Goal: Find specific page/section: Find specific page/section

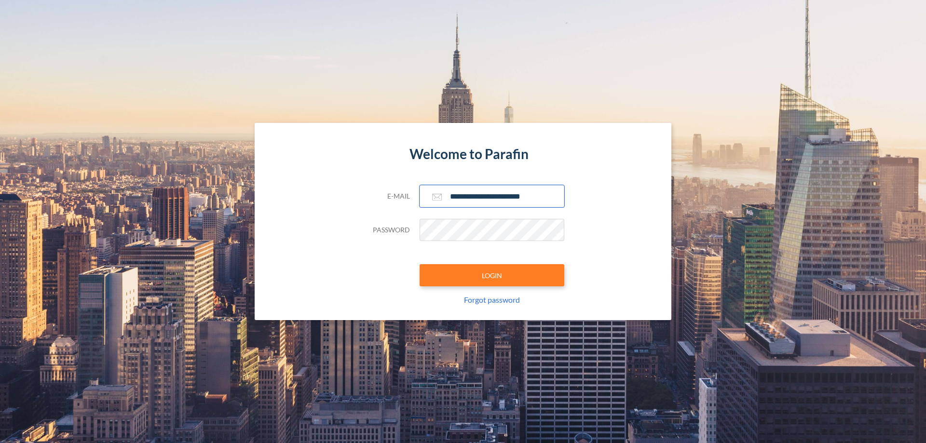
type input "**********"
click at [492, 275] on button "LOGIN" at bounding box center [492, 275] width 145 height 22
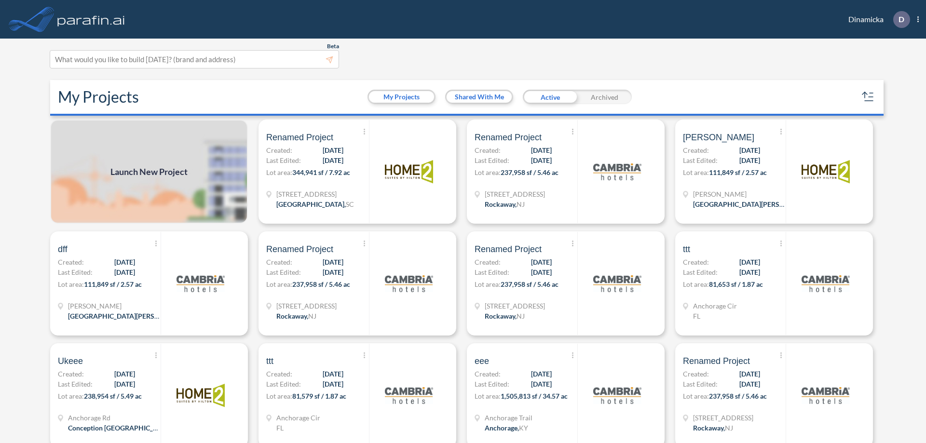
scroll to position [2, 0]
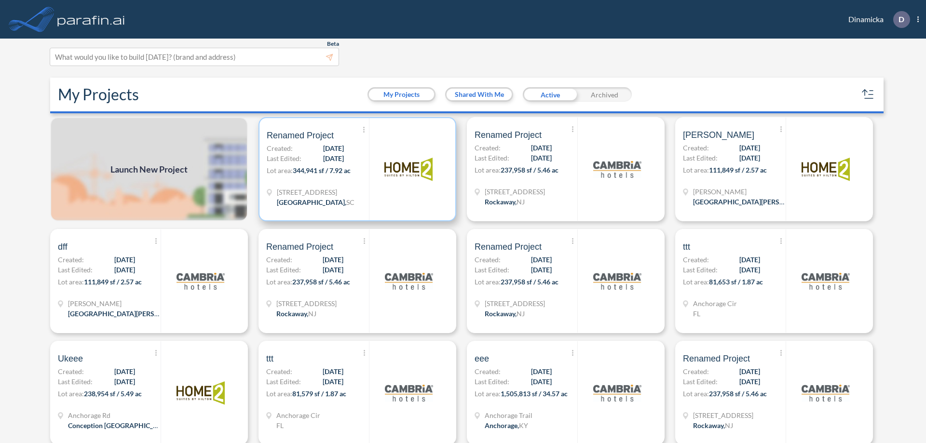
click at [355, 169] on p "Lot area: 344,941 sf / 7.92 ac" at bounding box center [318, 172] width 102 height 14
